Goal: Check status: Check status

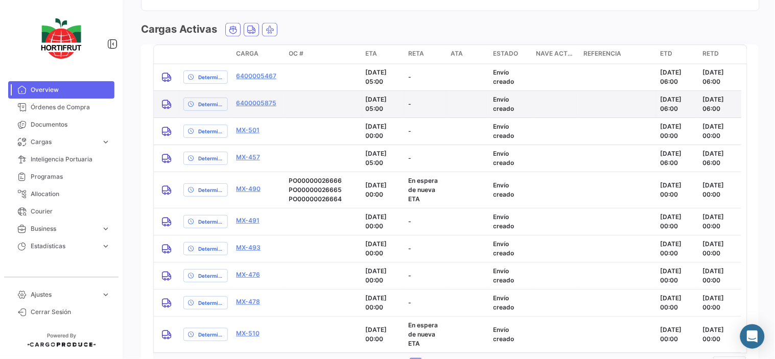
scroll to position [1485, 0]
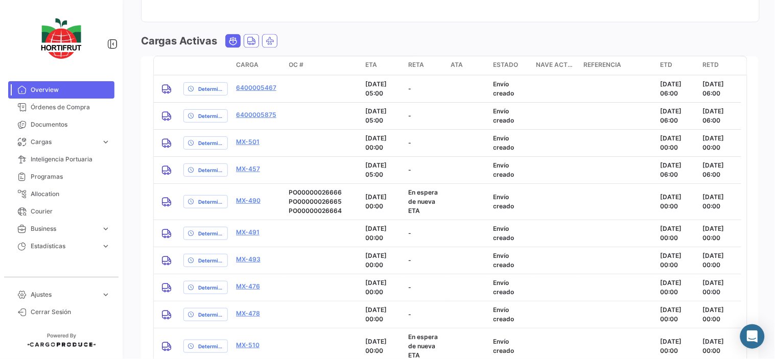
click at [238, 43] on span "Ocean" at bounding box center [233, 41] width 14 height 13
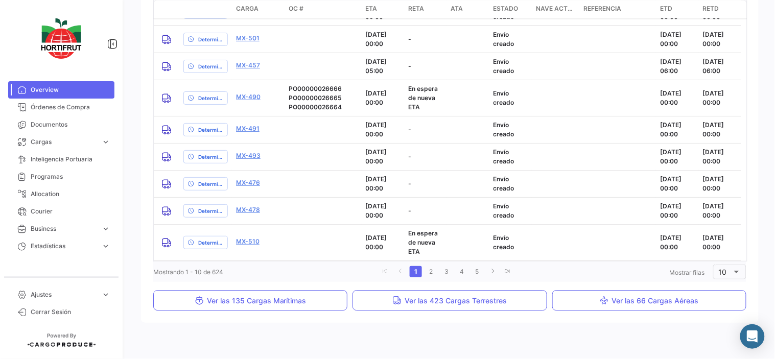
scroll to position [1613, 0]
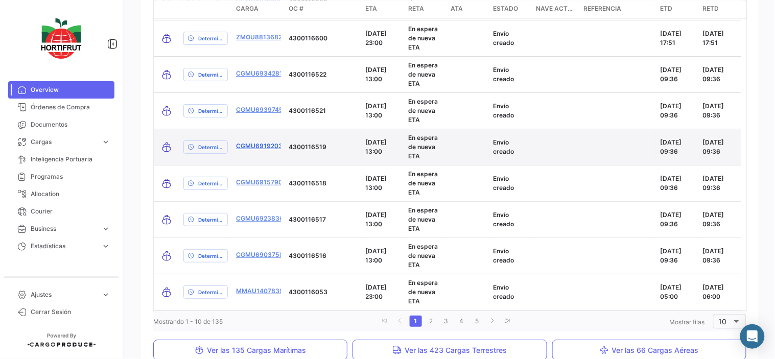
click at [256, 145] on link "CGMU6919203" at bounding box center [259, 146] width 47 height 9
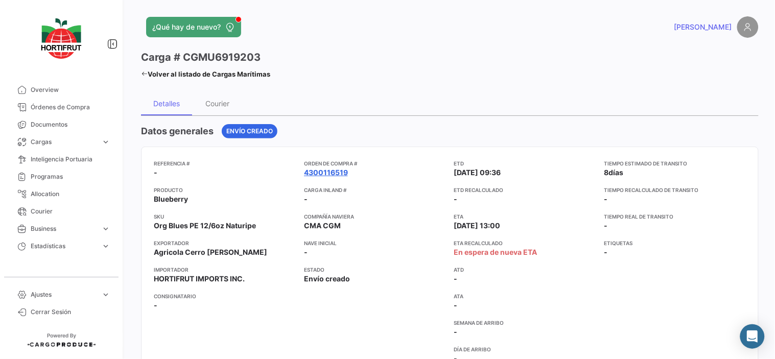
click at [318, 170] on link "4300116519" at bounding box center [326, 173] width 44 height 10
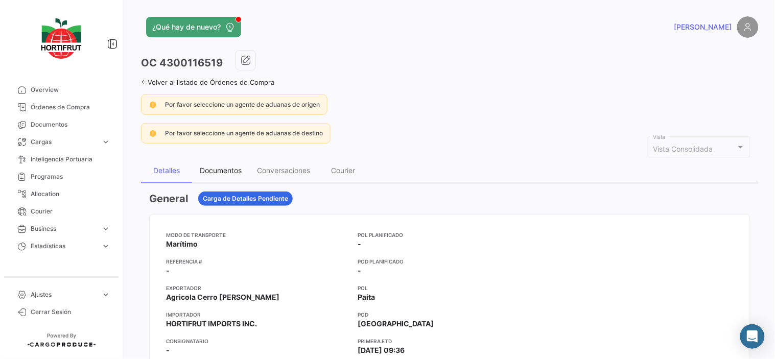
click at [229, 171] on div "Documentos" at bounding box center [221, 170] width 42 height 9
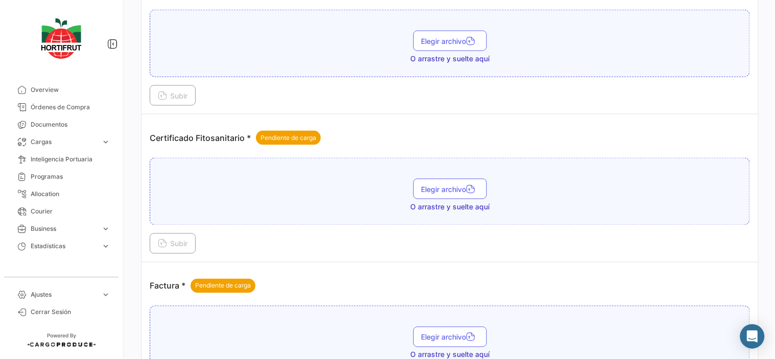
scroll to position [113, 0]
